Goal: Task Accomplishment & Management: Use online tool/utility

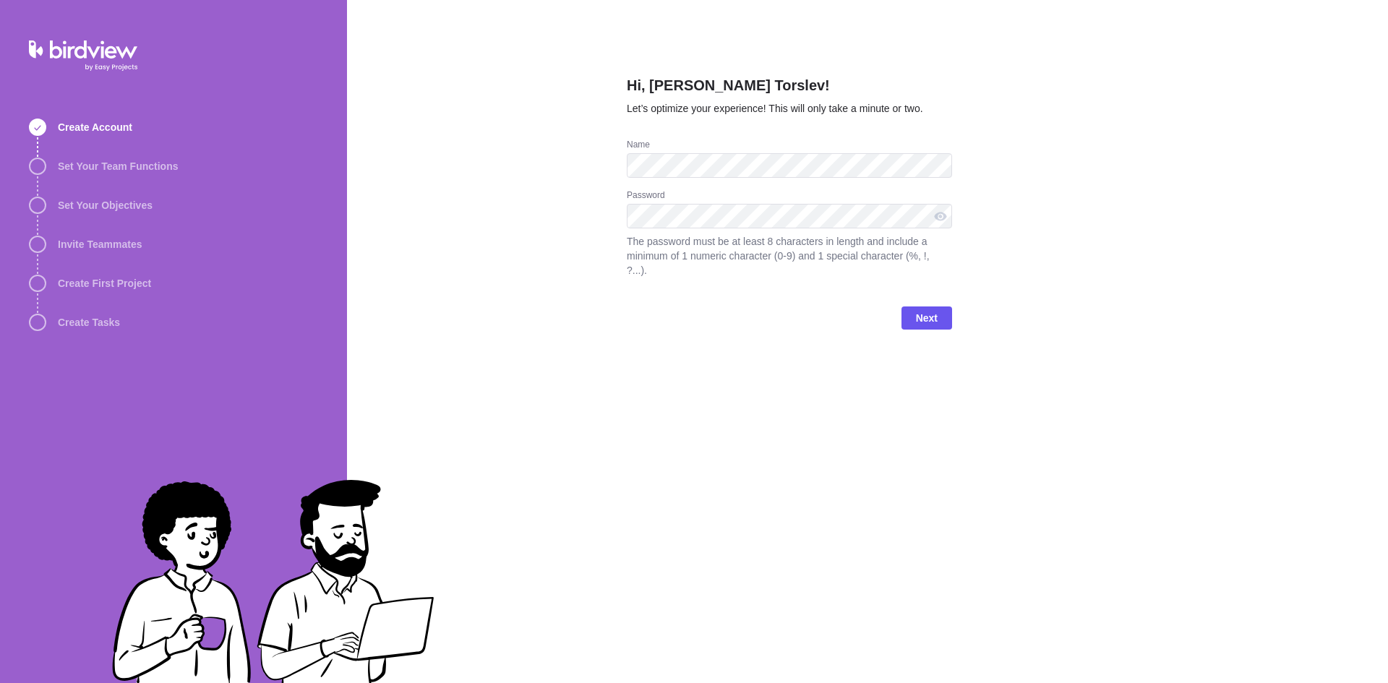
click at [1119, 329] on div "Hi, [PERSON_NAME] Torslev! Let’s optimize your experience! This will only take …" at bounding box center [867, 341] width 1041 height 683
click at [929, 309] on span "Next" at bounding box center [927, 317] width 22 height 17
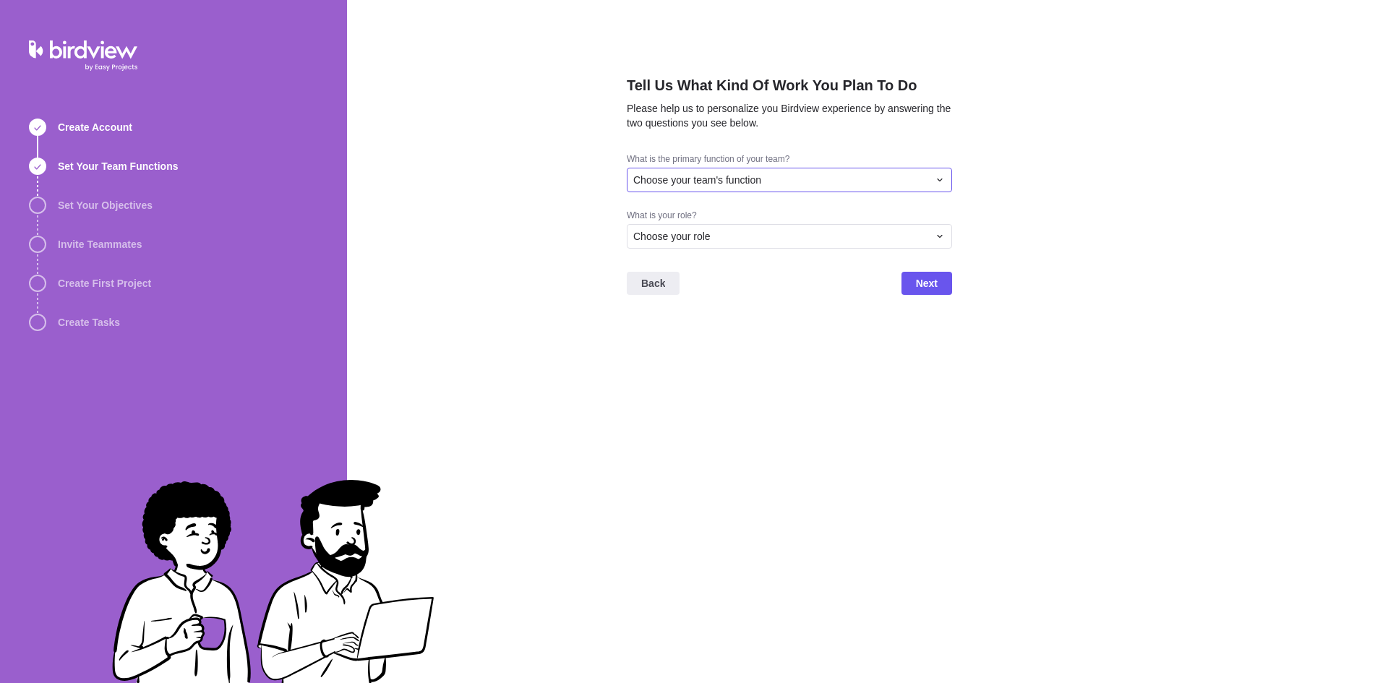
click at [821, 176] on div "Choose your team's function" at bounding box center [780, 180] width 295 height 14
click at [751, 266] on div "Project Management" at bounding box center [790, 258] width 324 height 26
click at [772, 233] on div "Choose your role" at bounding box center [780, 236] width 295 height 14
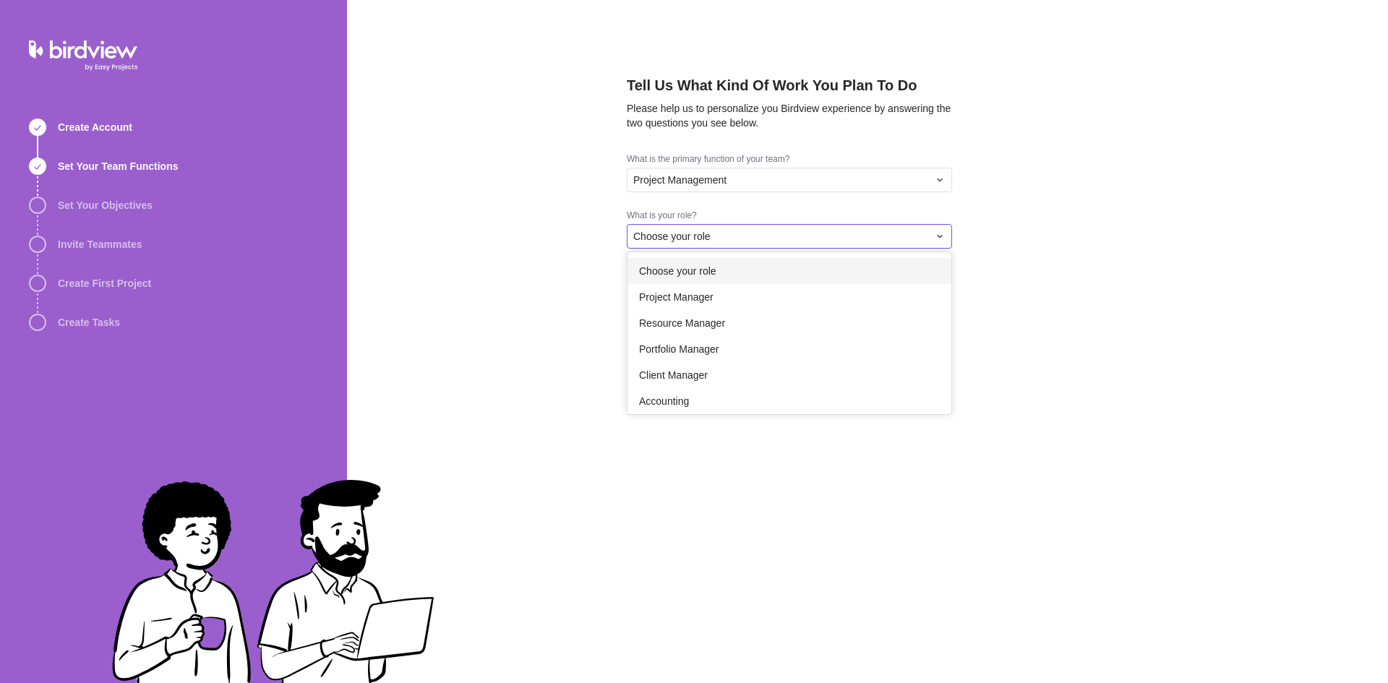
click at [760, 179] on div "Tell Us What Kind Of Work You Plan To Do Please help us to personalize you Bird…" at bounding box center [867, 341] width 1041 height 683
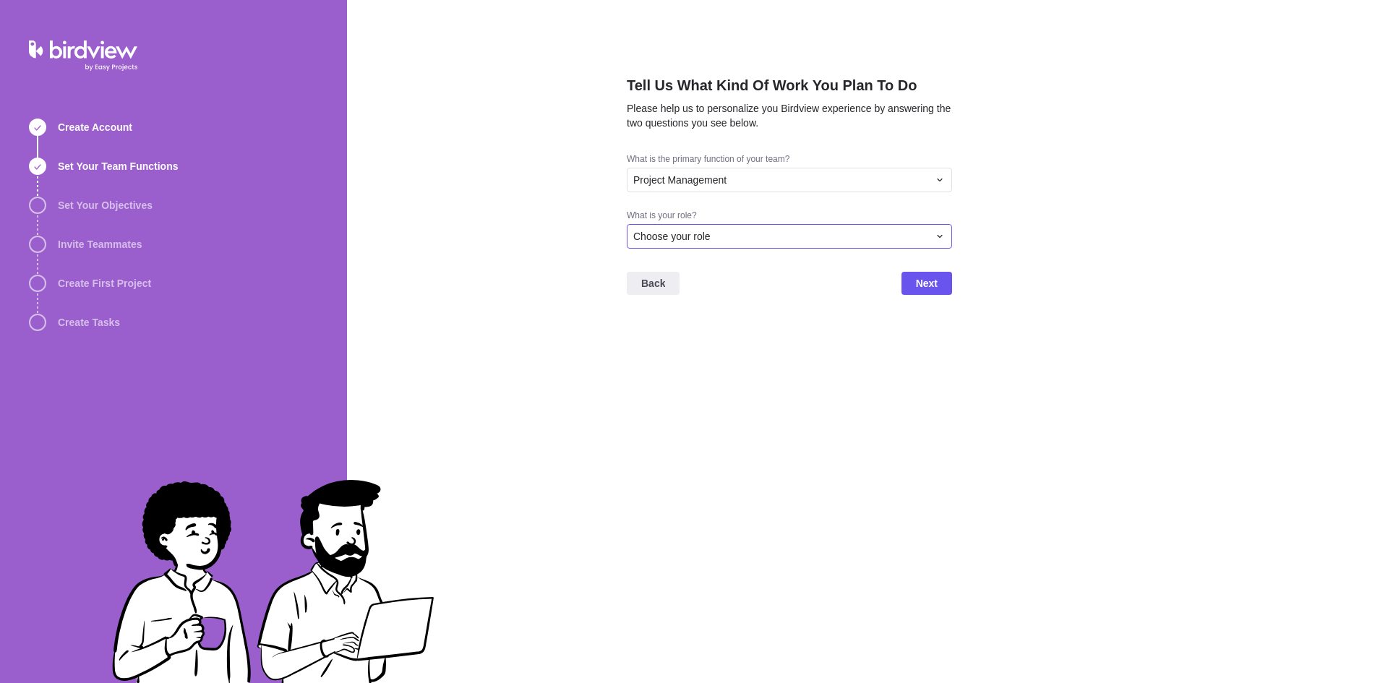
click at [742, 232] on div "Choose your role" at bounding box center [780, 236] width 295 height 14
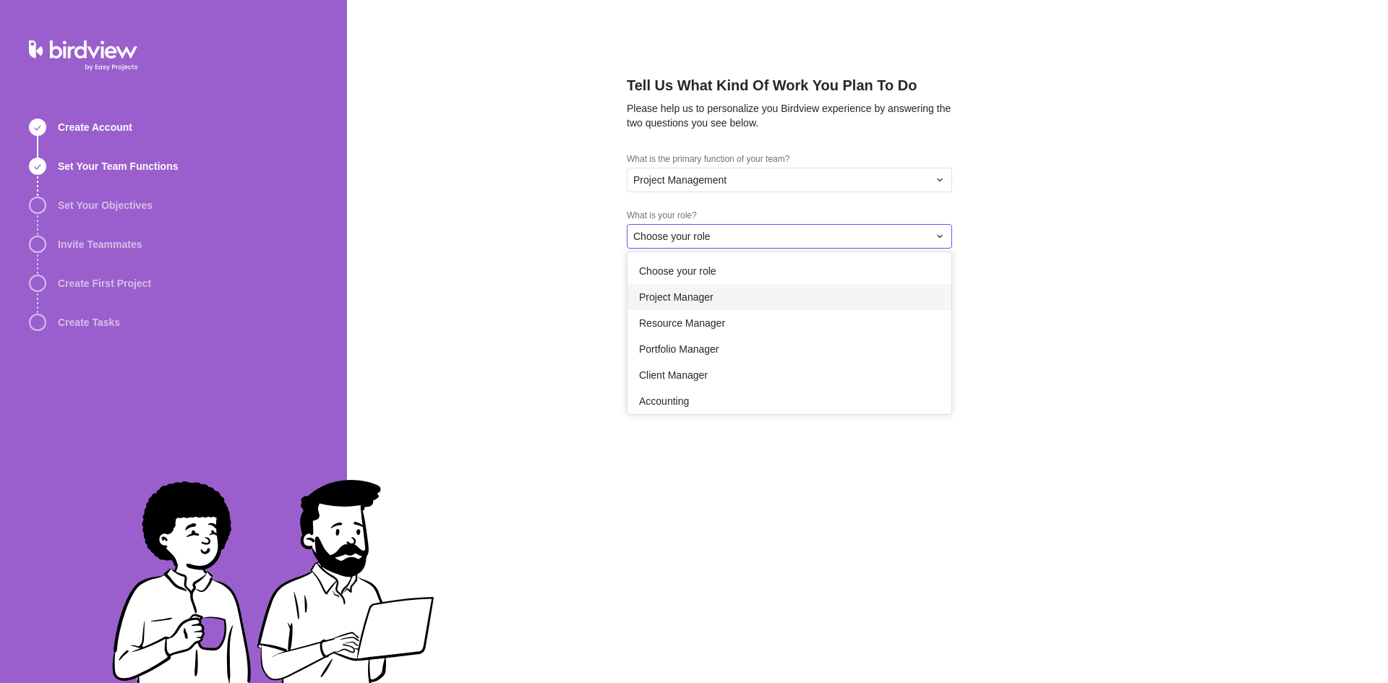
click at [734, 290] on div "Project Manager" at bounding box center [790, 297] width 324 height 26
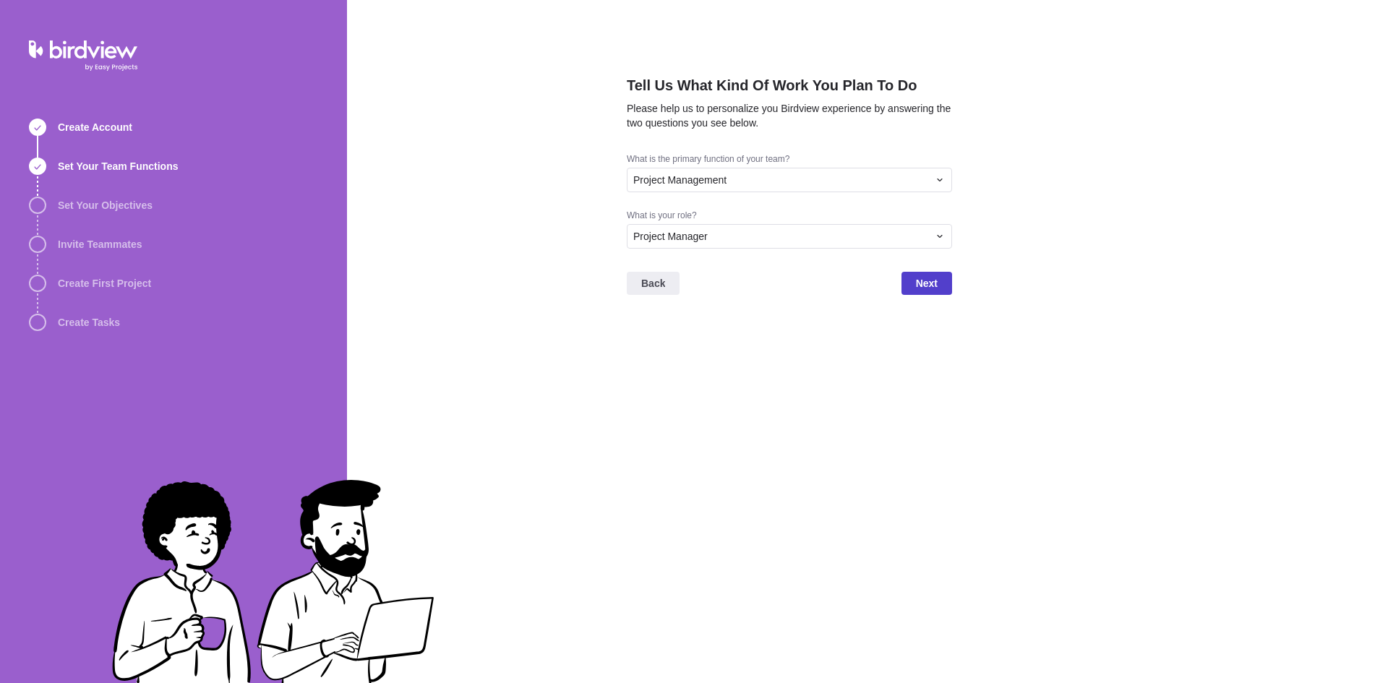
click at [921, 291] on span "Next" at bounding box center [927, 283] width 22 height 17
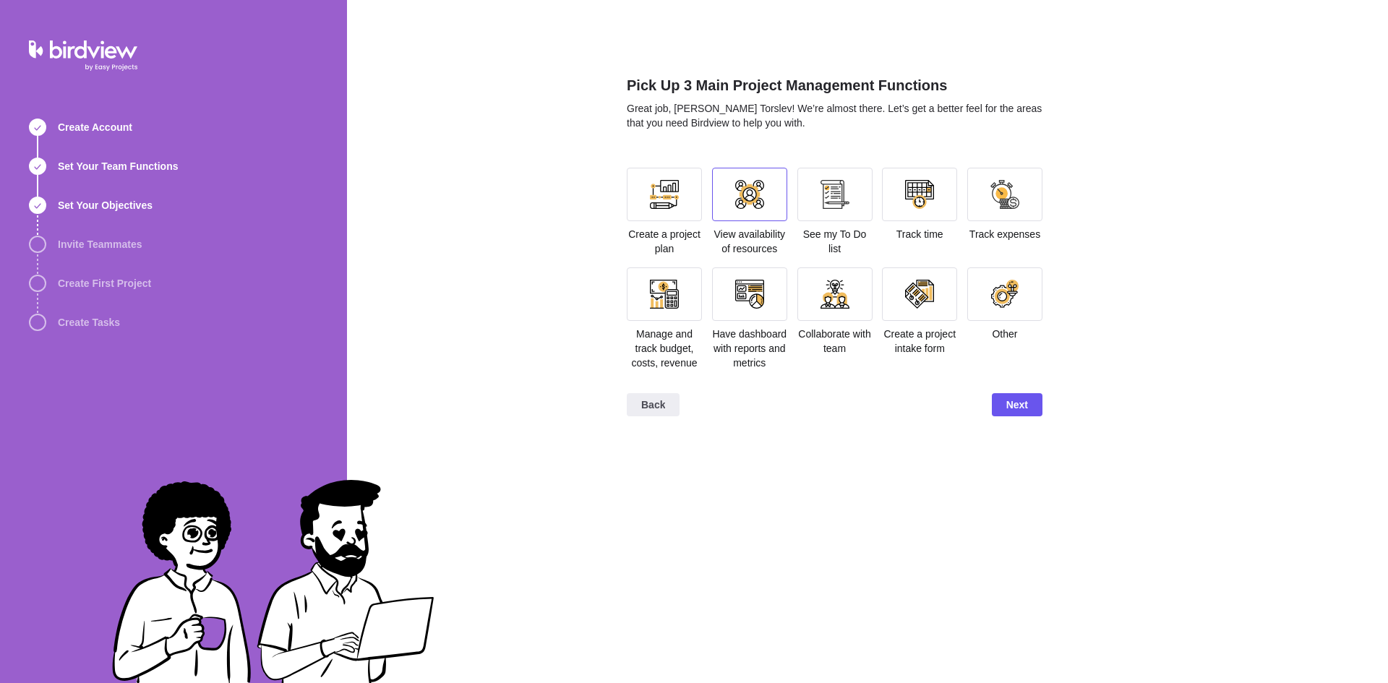
click at [766, 212] on div at bounding box center [749, 195] width 75 height 54
click at [1019, 404] on span "Next" at bounding box center [1018, 404] width 22 height 17
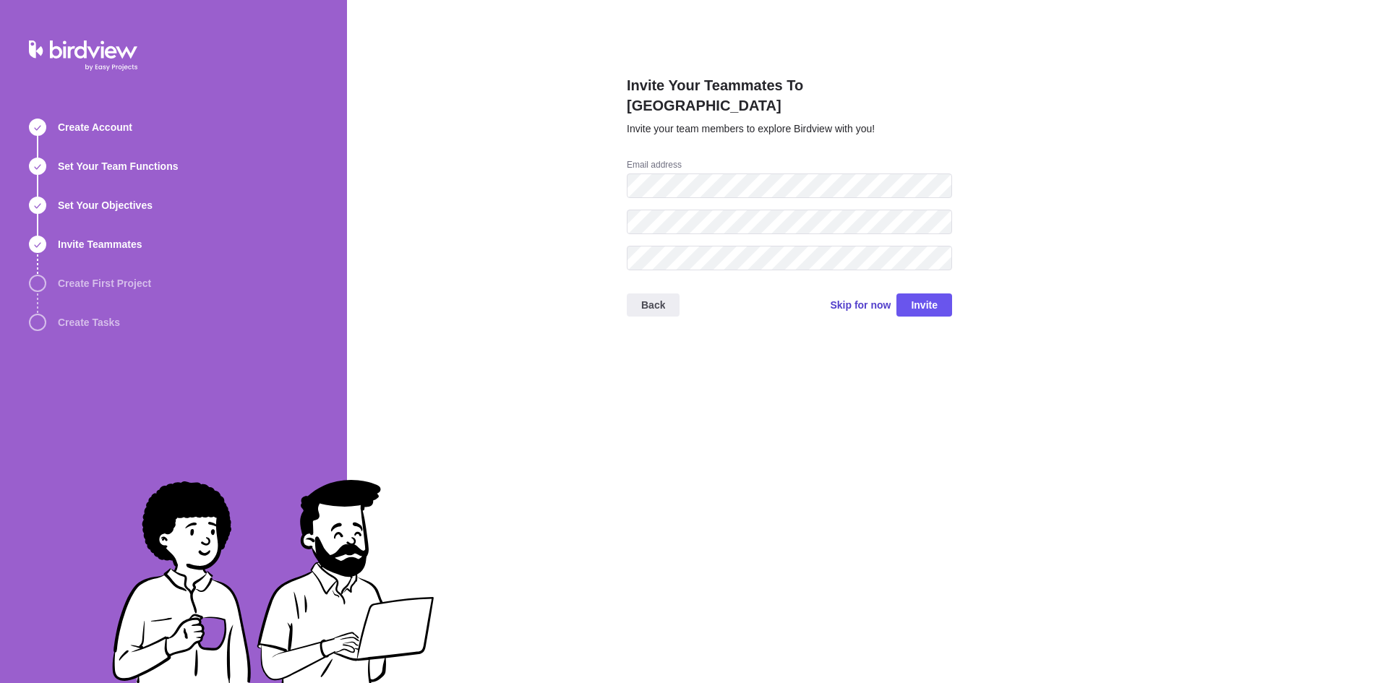
click at [869, 298] on span "Skip for now" at bounding box center [860, 305] width 61 height 14
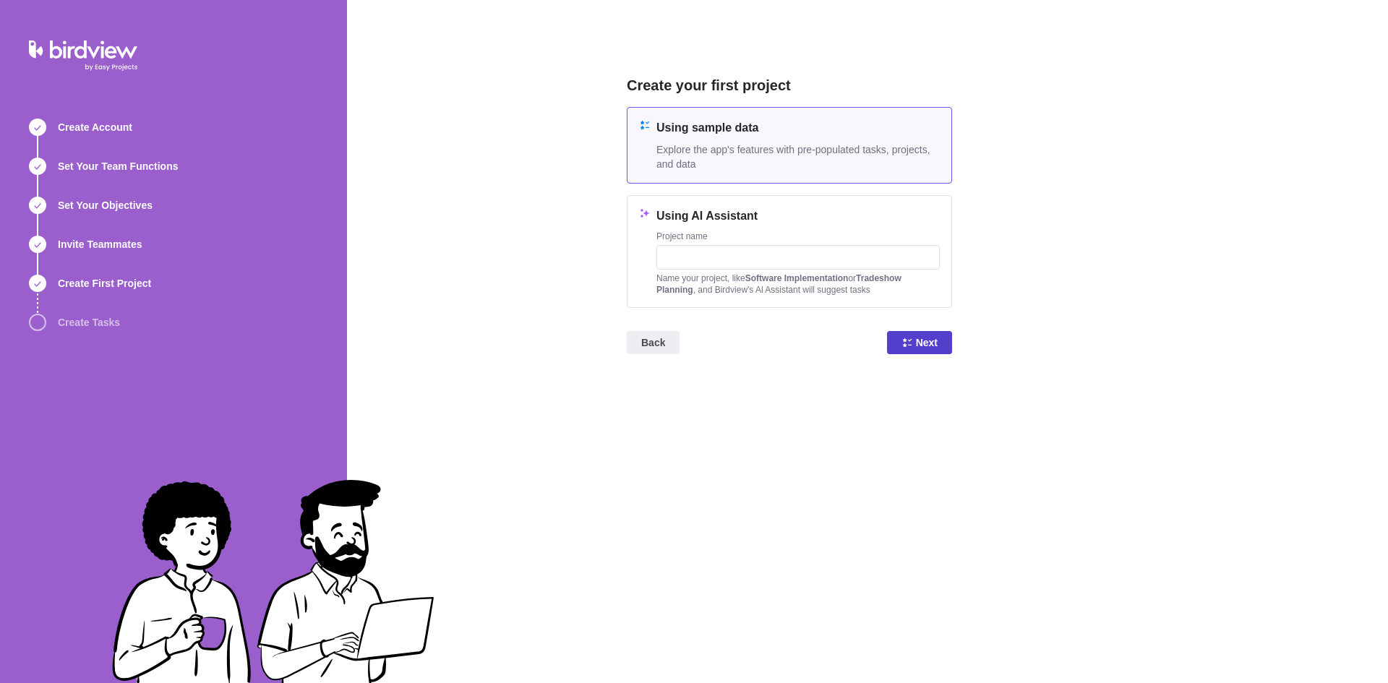
click at [918, 340] on span "Next" at bounding box center [927, 342] width 22 height 17
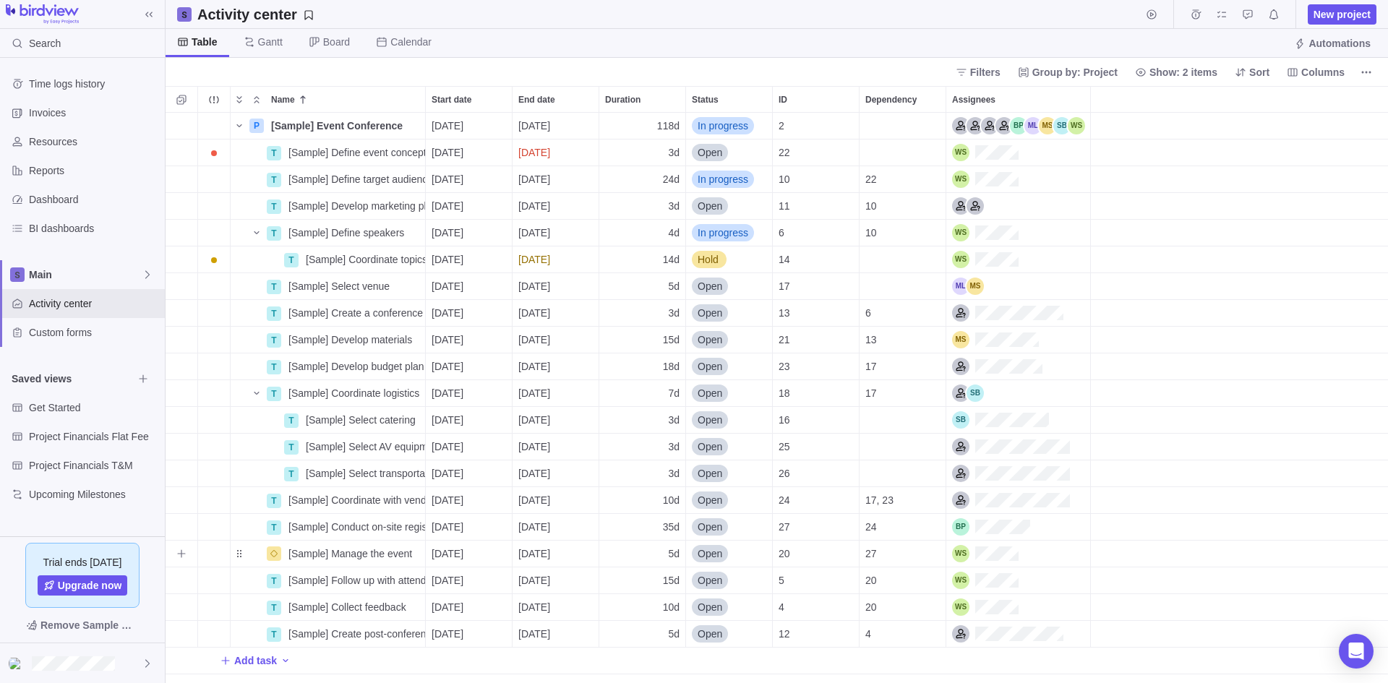
scroll to position [12, 12]
click at [76, 140] on span "Resources" at bounding box center [94, 142] width 130 height 14
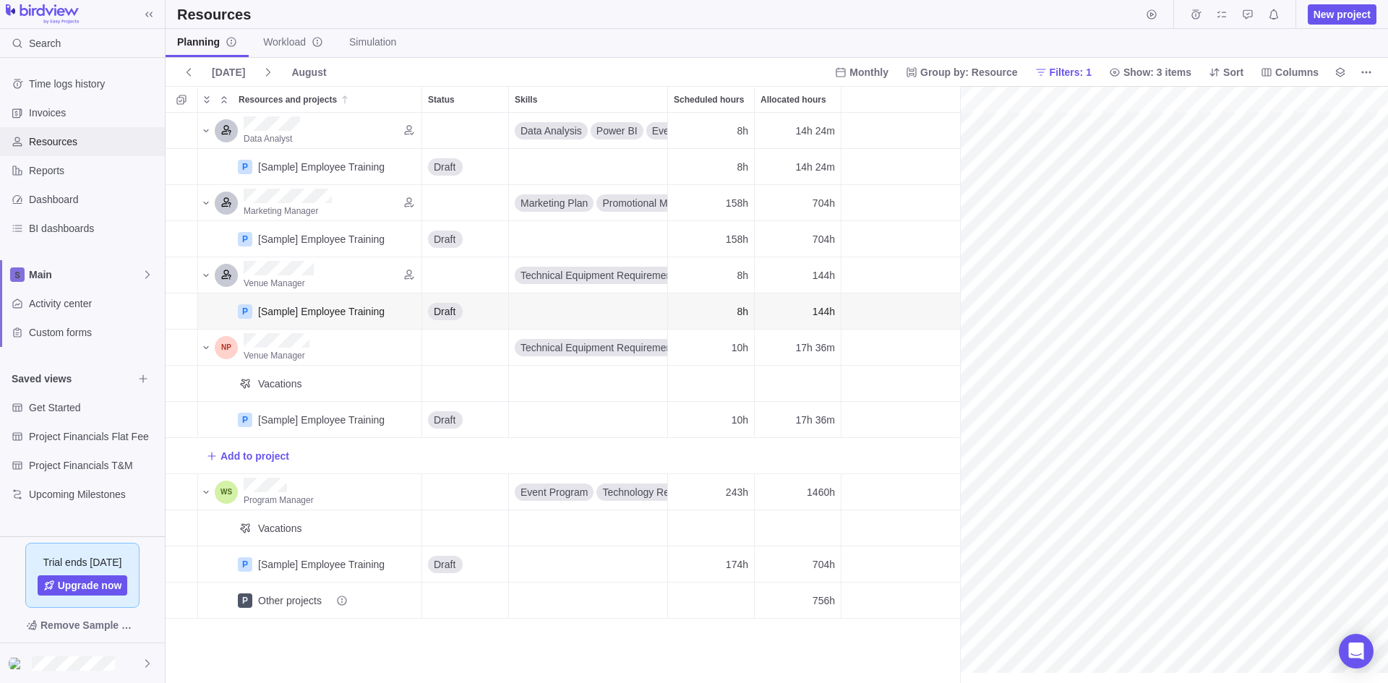
scroll to position [0, 234]
click at [969, 74] on span "Group by: Resource" at bounding box center [970, 72] width 98 height 14
click at [965, 150] on span "Job role" at bounding box center [952, 157] width 36 height 14
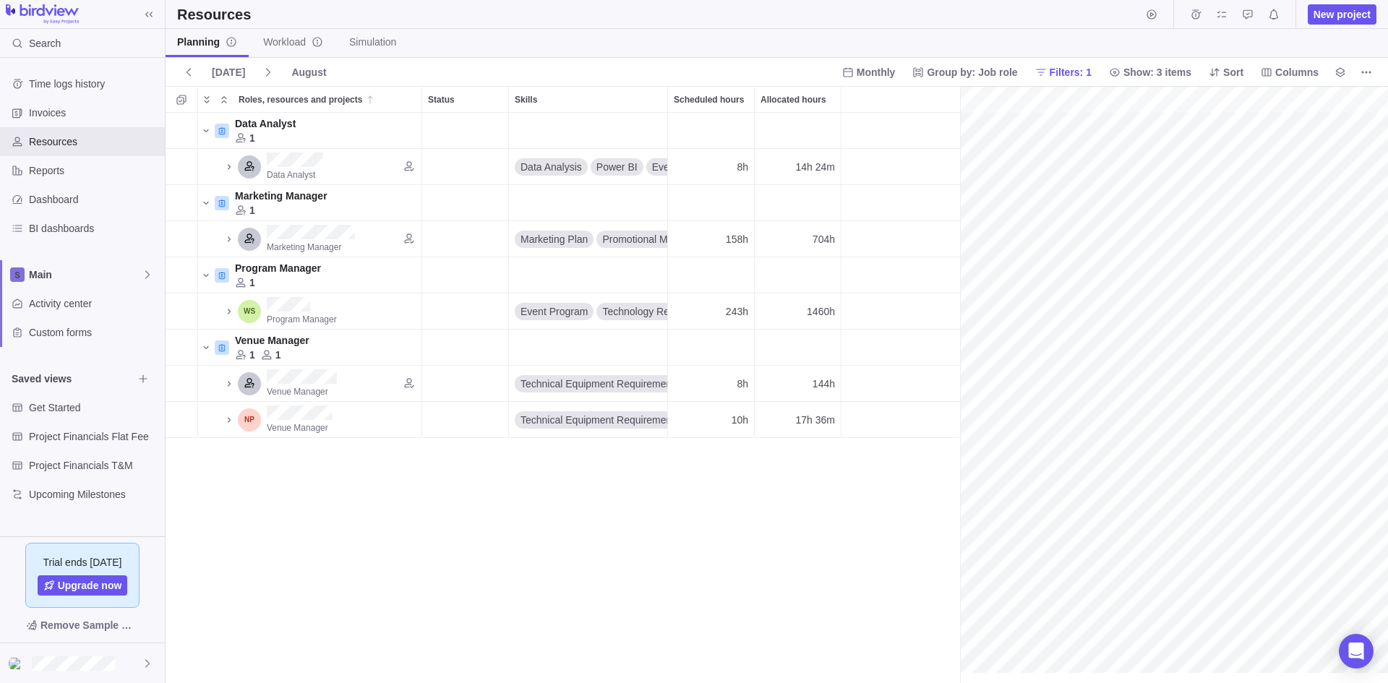
scroll to position [0, 210]
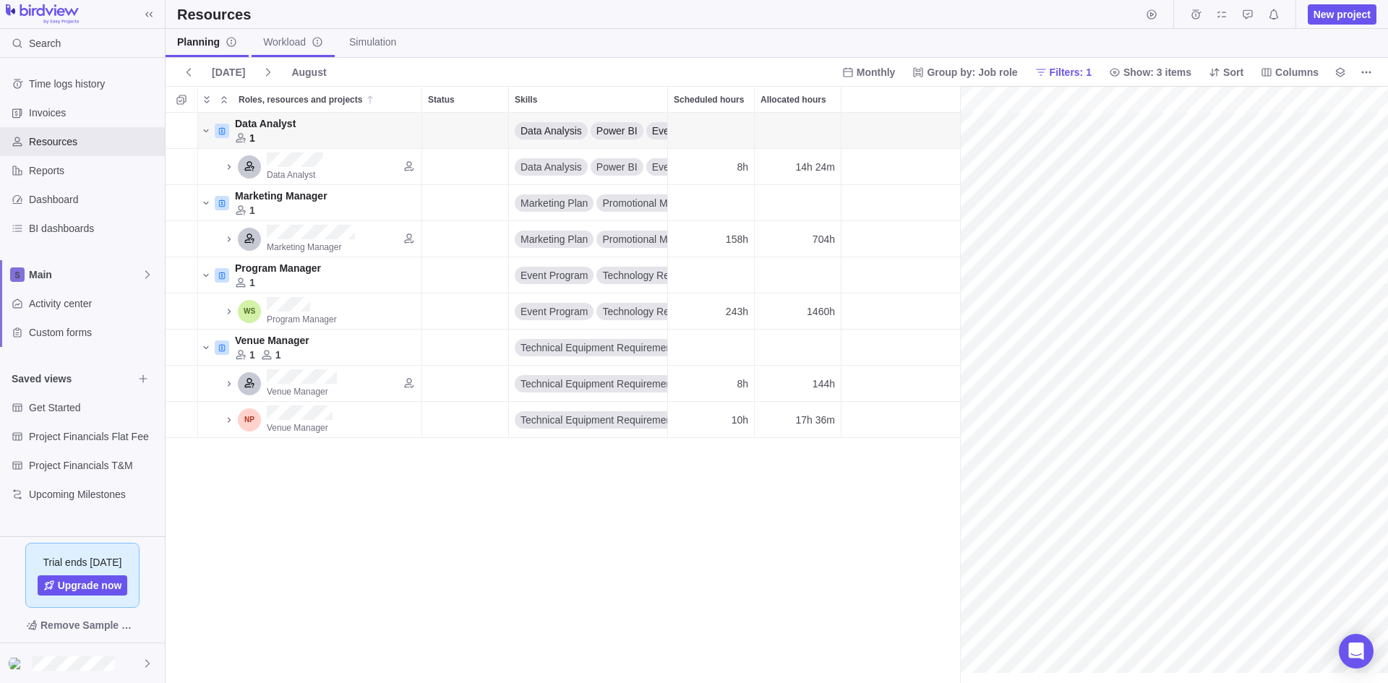
click at [289, 35] on span "Workload" at bounding box center [293, 42] width 60 height 14
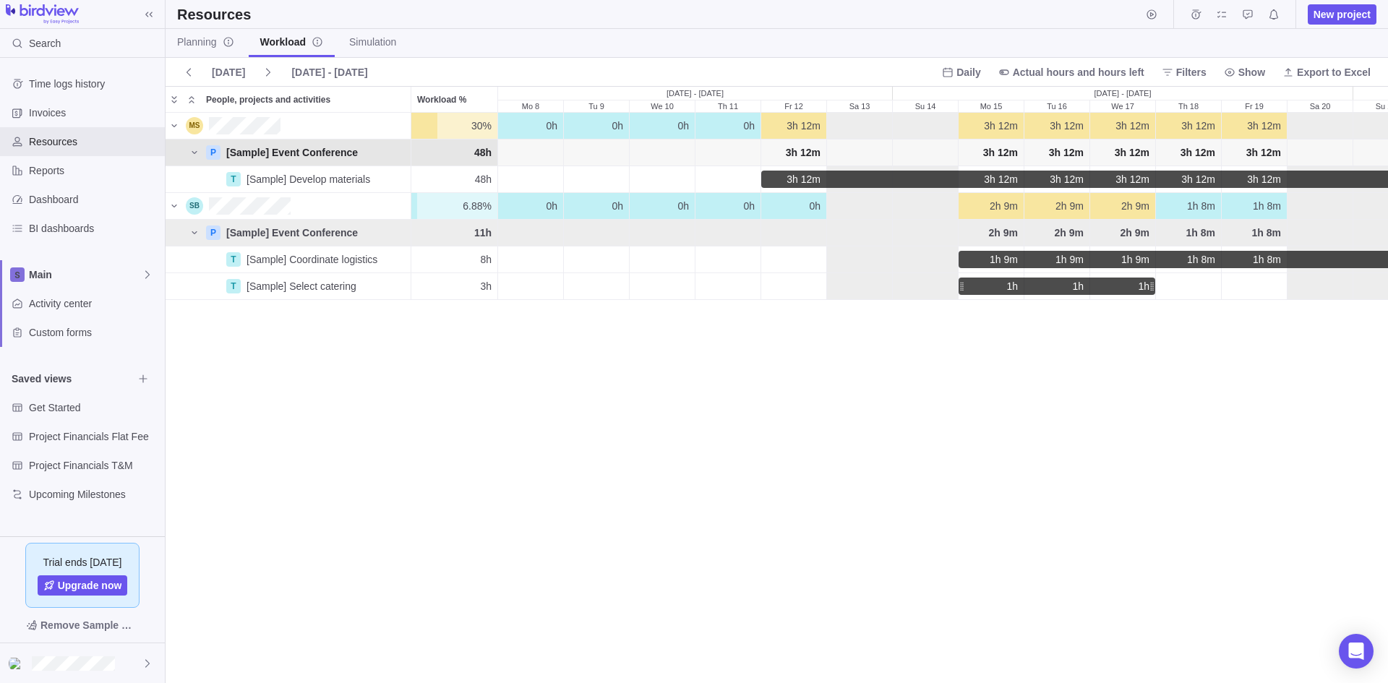
scroll to position [559, 1212]
click at [742, 158] on div "Th 11" at bounding box center [728, 153] width 65 height 26
click at [742, 179] on div "Th 11" at bounding box center [728, 179] width 65 height 26
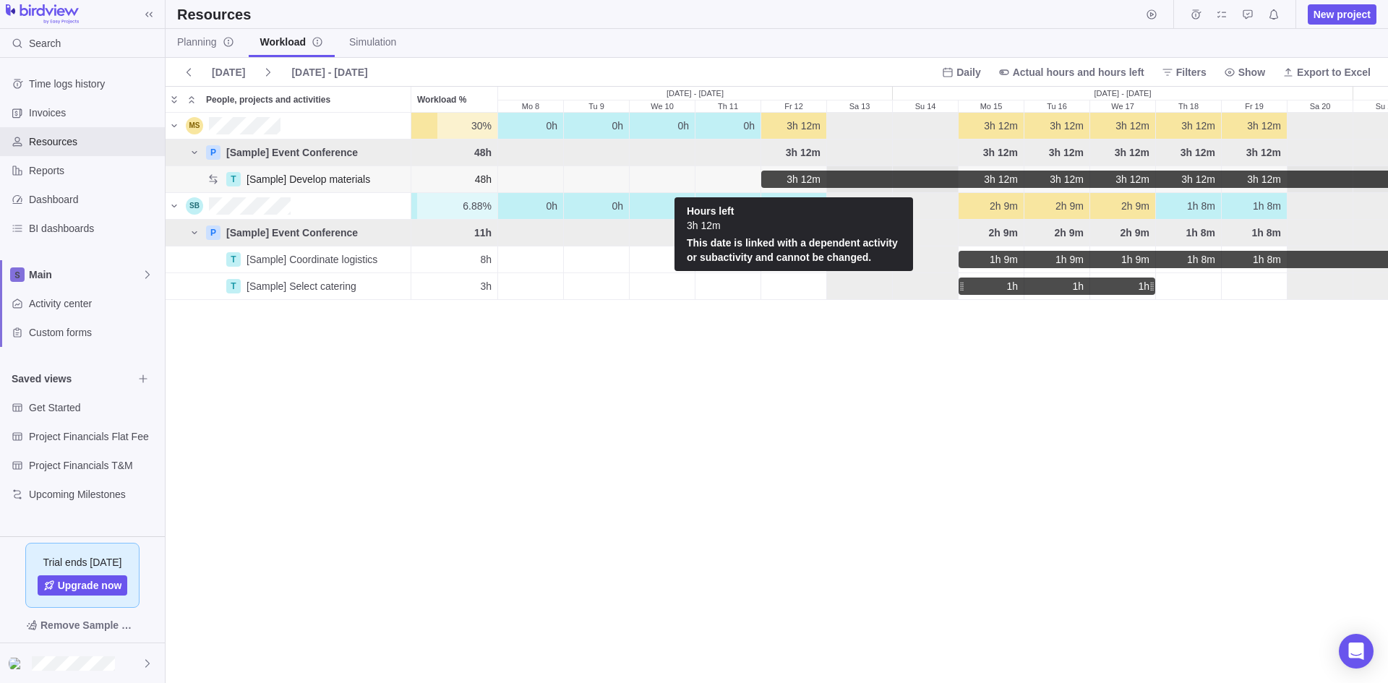
click at [796, 181] on span "3h 12m" at bounding box center [804, 179] width 34 height 14
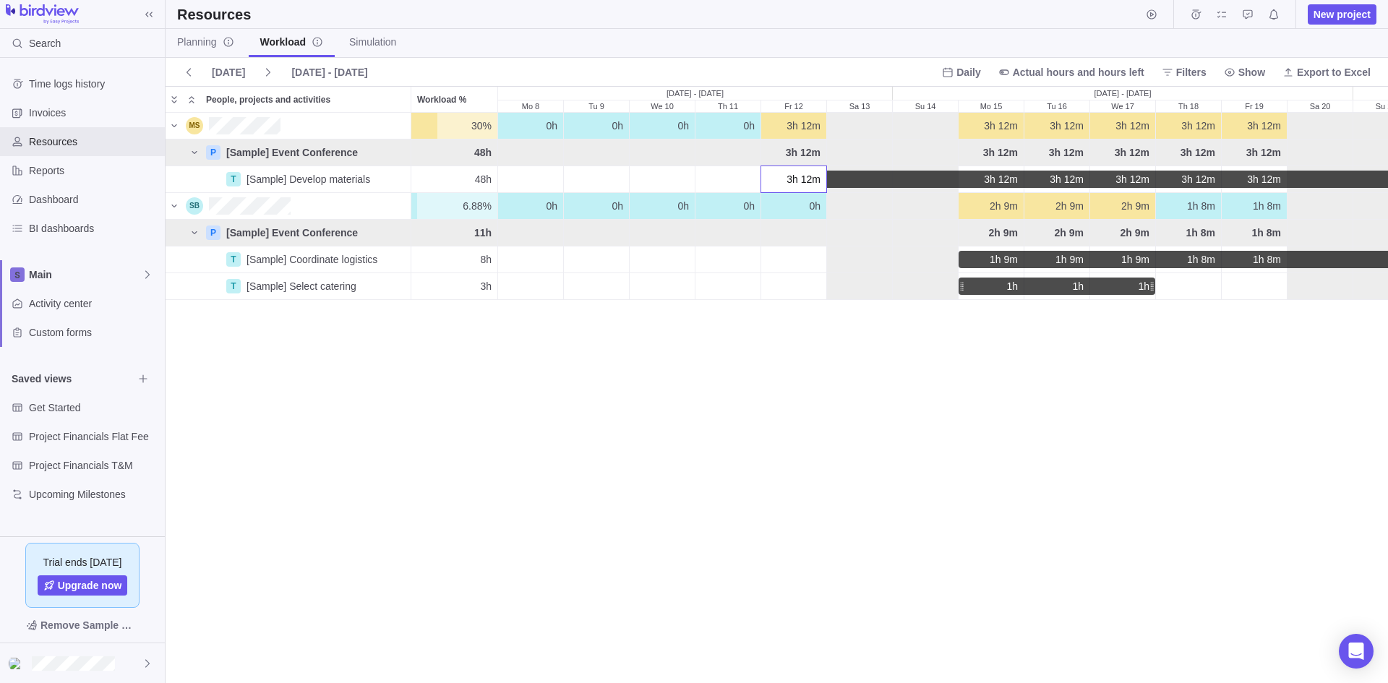
click at [812, 150] on div "30% 30% 0h 0h 0h 0h 3h 12m 3h 12m 3h 12m 3h 12m 3h 12m 3h 12m 3h 12m 3h 12m 3h …" at bounding box center [777, 398] width 1223 height 570
